Goal: Communication & Community: Answer question/provide support

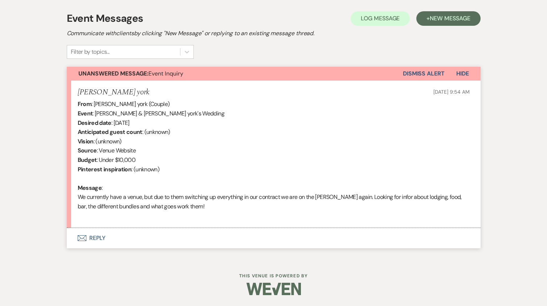
click at [102, 241] on button "Envelope Reply" at bounding box center [274, 238] width 414 height 20
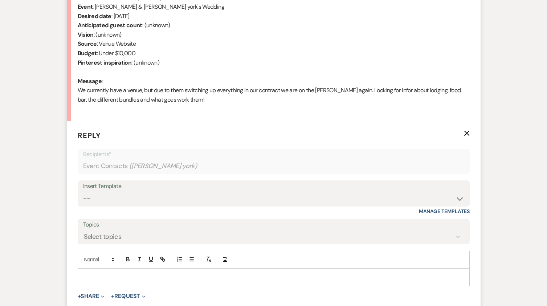
scroll to position [312, 0]
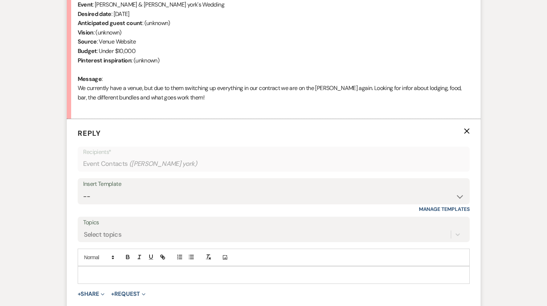
click at [90, 271] on p at bounding box center [273, 275] width 380 height 8
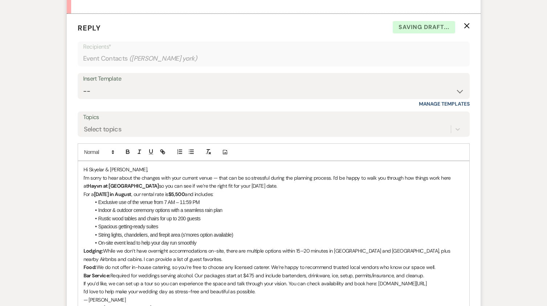
scroll to position [421, 0]
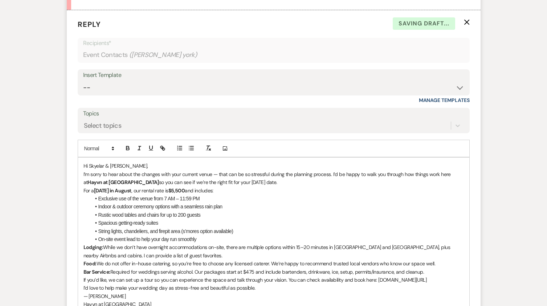
click at [136, 166] on p "Hi Skyelar & Vincent," at bounding box center [273, 166] width 380 height 8
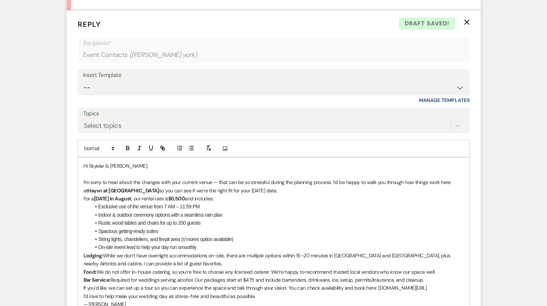
click at [458, 182] on p "I’m sorry to hear about the changes with your current venue — that can be so st…" at bounding box center [273, 186] width 380 height 16
click at [290, 191] on p "I’m sorry to hear about the changes with your current venue — that can be so st…" at bounding box center [273, 186] width 380 height 16
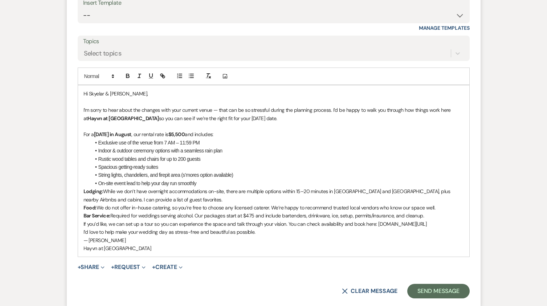
scroll to position [493, 0]
click at [212, 184] on li "On-site event lead to help your day run smoothly" at bounding box center [277, 183] width 373 height 8
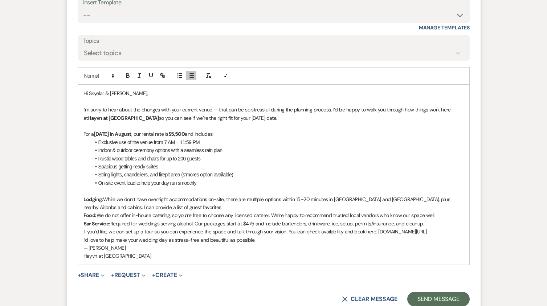
click at [189, 206] on p "Lodging: While we don’t have overnight accommodations on-site, there are multip…" at bounding box center [273, 203] width 380 height 16
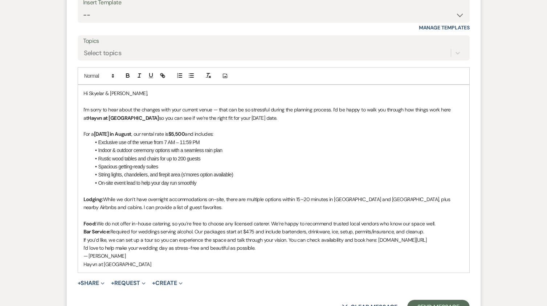
click at [445, 225] on p "Food: We do not offer in-house catering, so you’re free to choose any licensed …" at bounding box center [273, 223] width 380 height 8
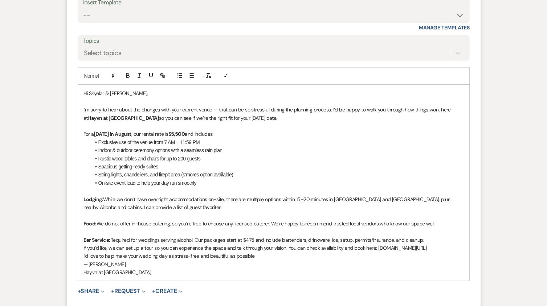
click at [429, 241] on p "Bar Service: Required for weddings serving alcohol. Our packages start at $475 …" at bounding box center [273, 240] width 380 height 8
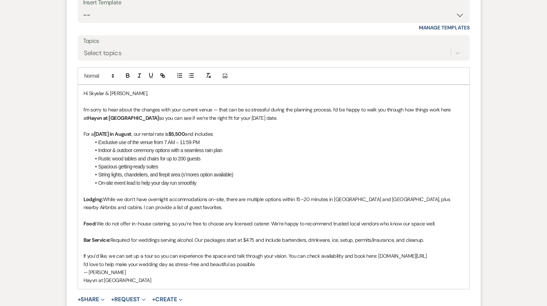
click at [182, 260] on p "If you’d like, we can set up a tour so you can experience the space and talk th…" at bounding box center [273, 256] width 380 height 8
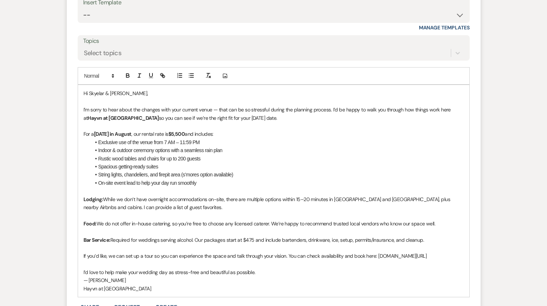
drag, startPoint x: 172, startPoint y: 267, endPoint x: 377, endPoint y: 256, distance: 204.9
click at [377, 256] on p "If you’d like, we can set up a tour so you can experience the space and talk th…" at bounding box center [273, 256] width 380 height 8
click at [164, 75] on icon "button" at bounding box center [163, 76] width 3 height 3
type input "www.hayvnathayriver.com/wedding-venue-menomonie-eauclaire-tours"
click at [312, 278] on link at bounding box center [311, 277] width 16 height 5
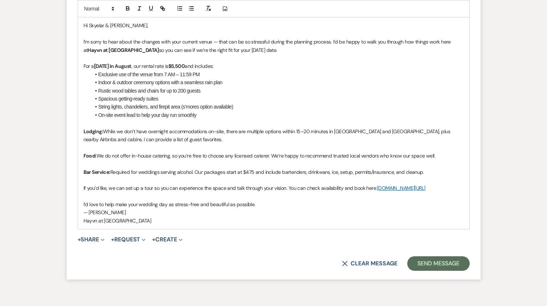
scroll to position [602, 0]
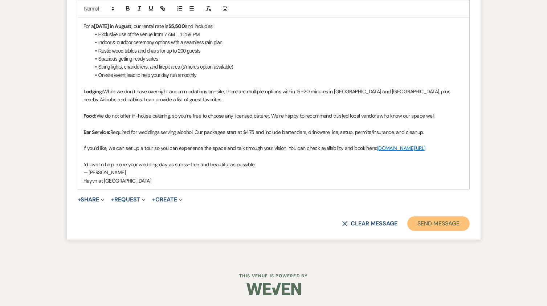
click at [431, 231] on button "Send Message" at bounding box center [438, 223] width 62 height 15
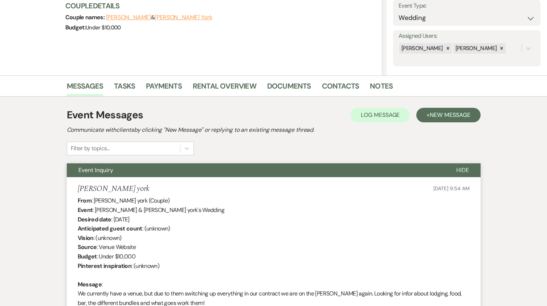
scroll to position [0, 0]
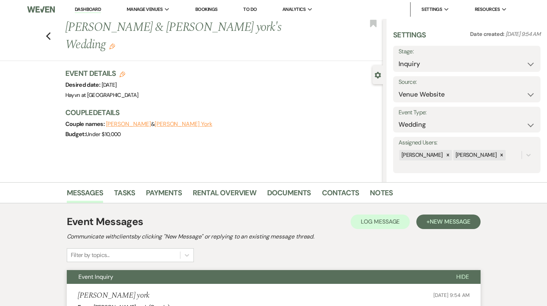
click at [38, 7] on img at bounding box center [40, 9] width 27 height 15
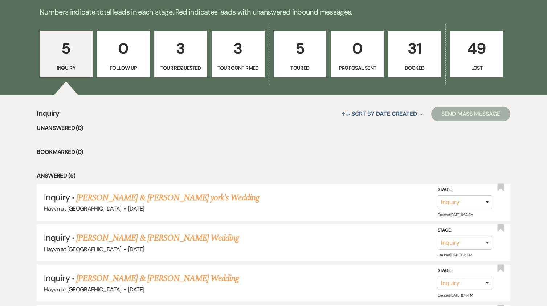
scroll to position [327, 0]
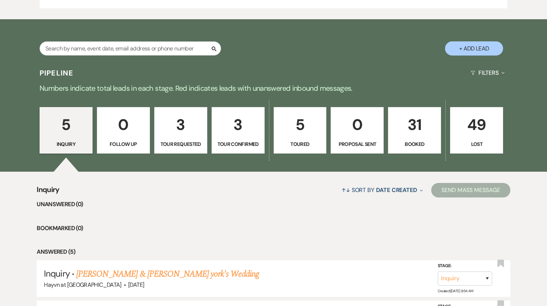
click at [254, 134] on p "3" at bounding box center [238, 124] width 44 height 24
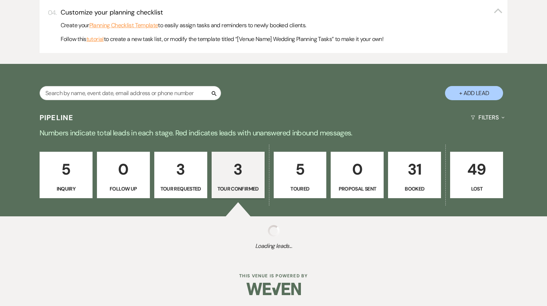
select select "4"
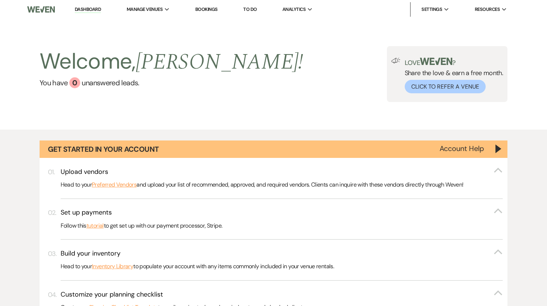
click at [33, 9] on img at bounding box center [40, 9] width 27 height 15
